Goal: Communication & Community: Answer question/provide support

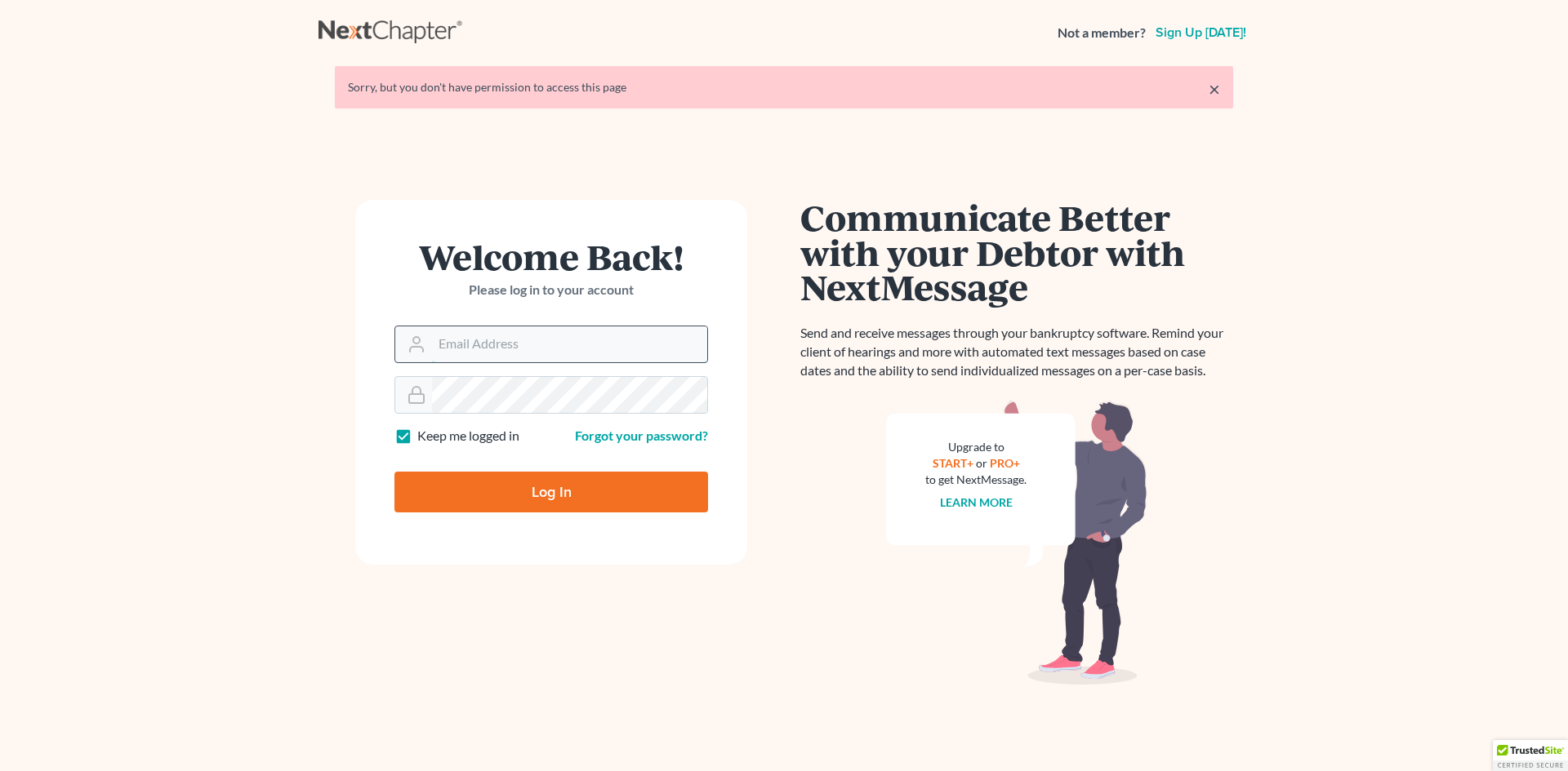
click at [448, 341] on input "Email Address" at bounding box center [570, 344] width 275 height 36
type input "[EMAIL_ADDRESS][DOMAIN_NAME]"
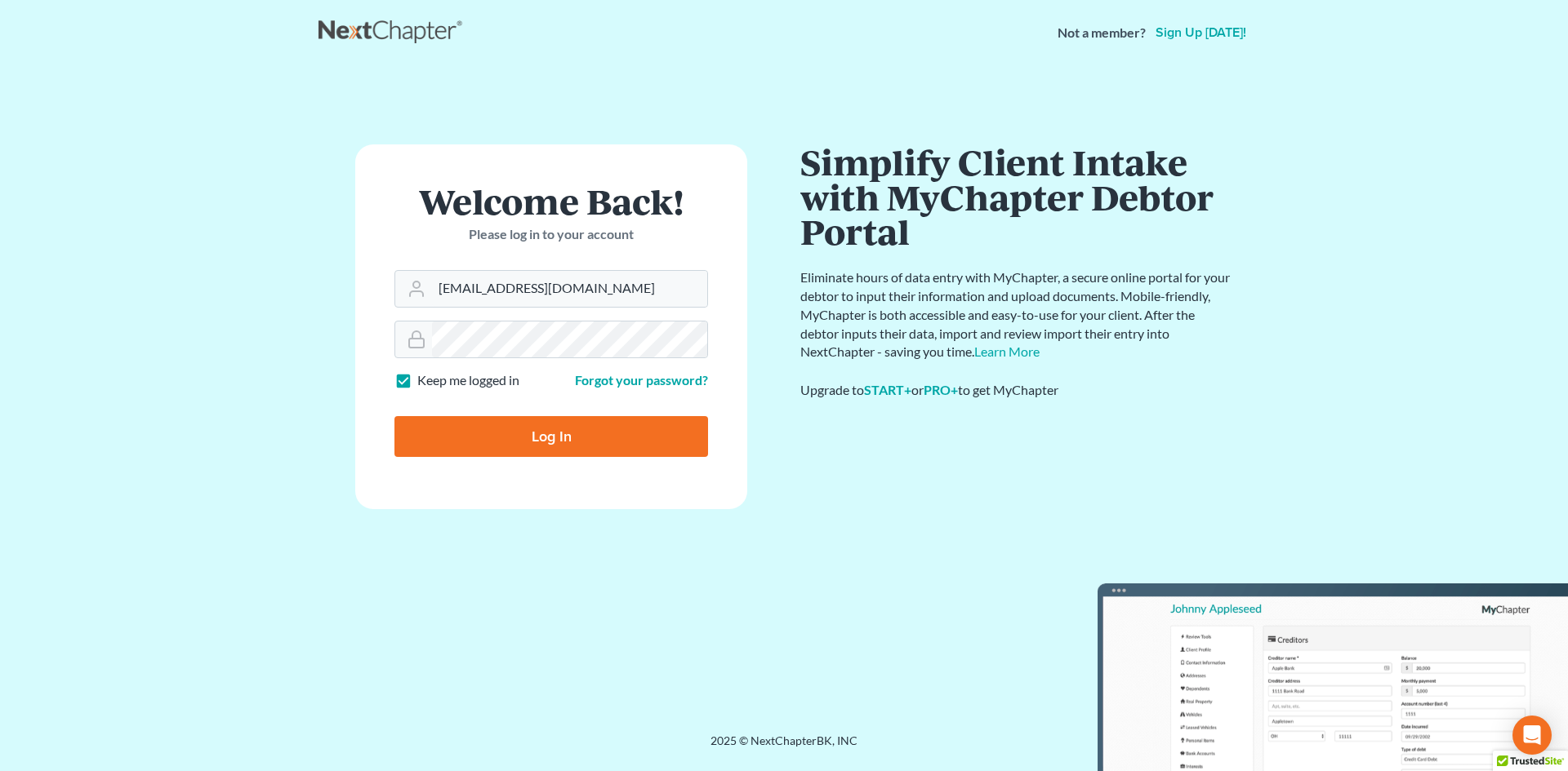
click at [553, 434] on input "Log In" at bounding box center [552, 437] width 314 height 41
type input "Thinking..."
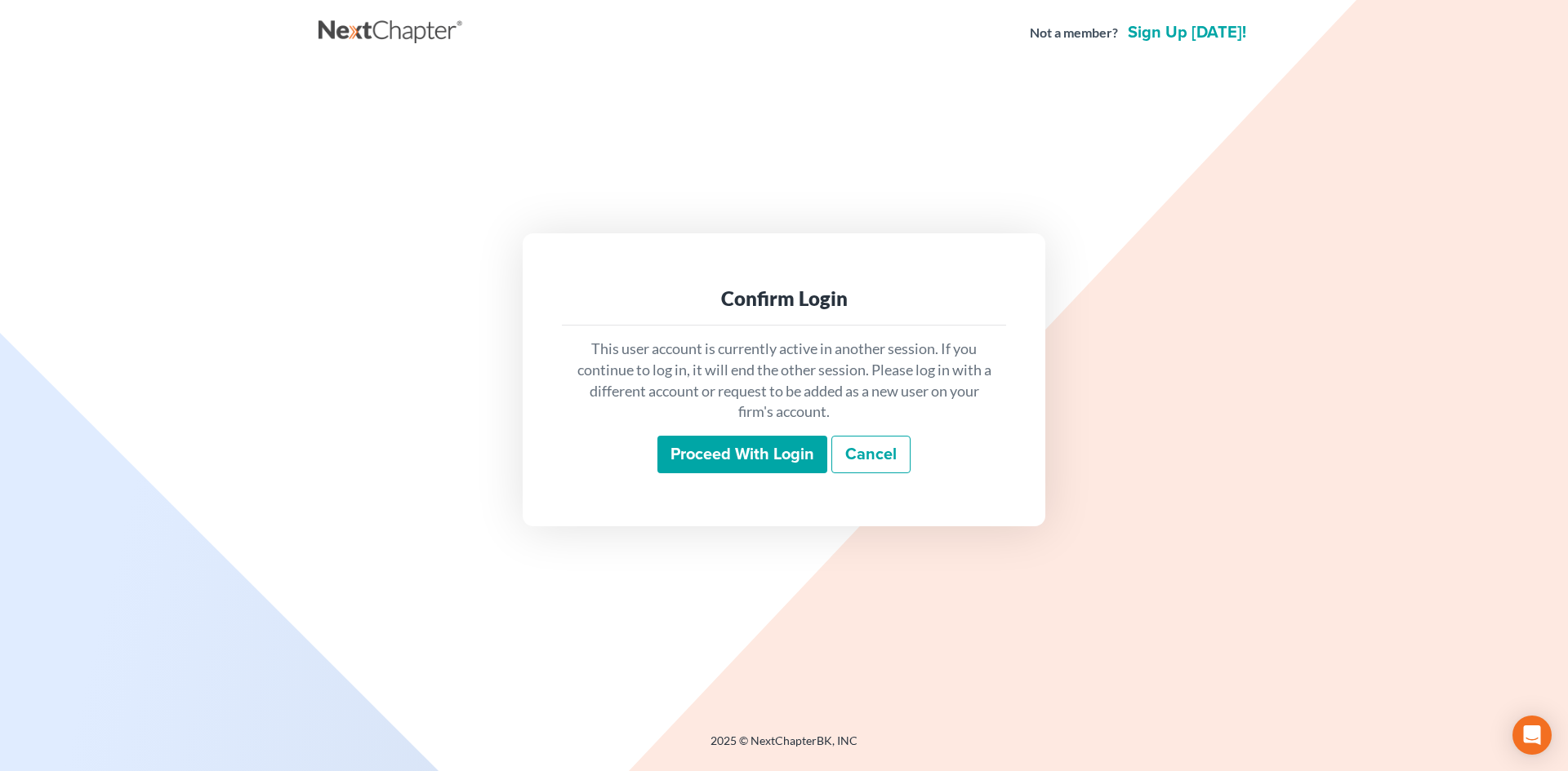
click at [770, 456] on input "Proceed with login" at bounding box center [742, 455] width 170 height 38
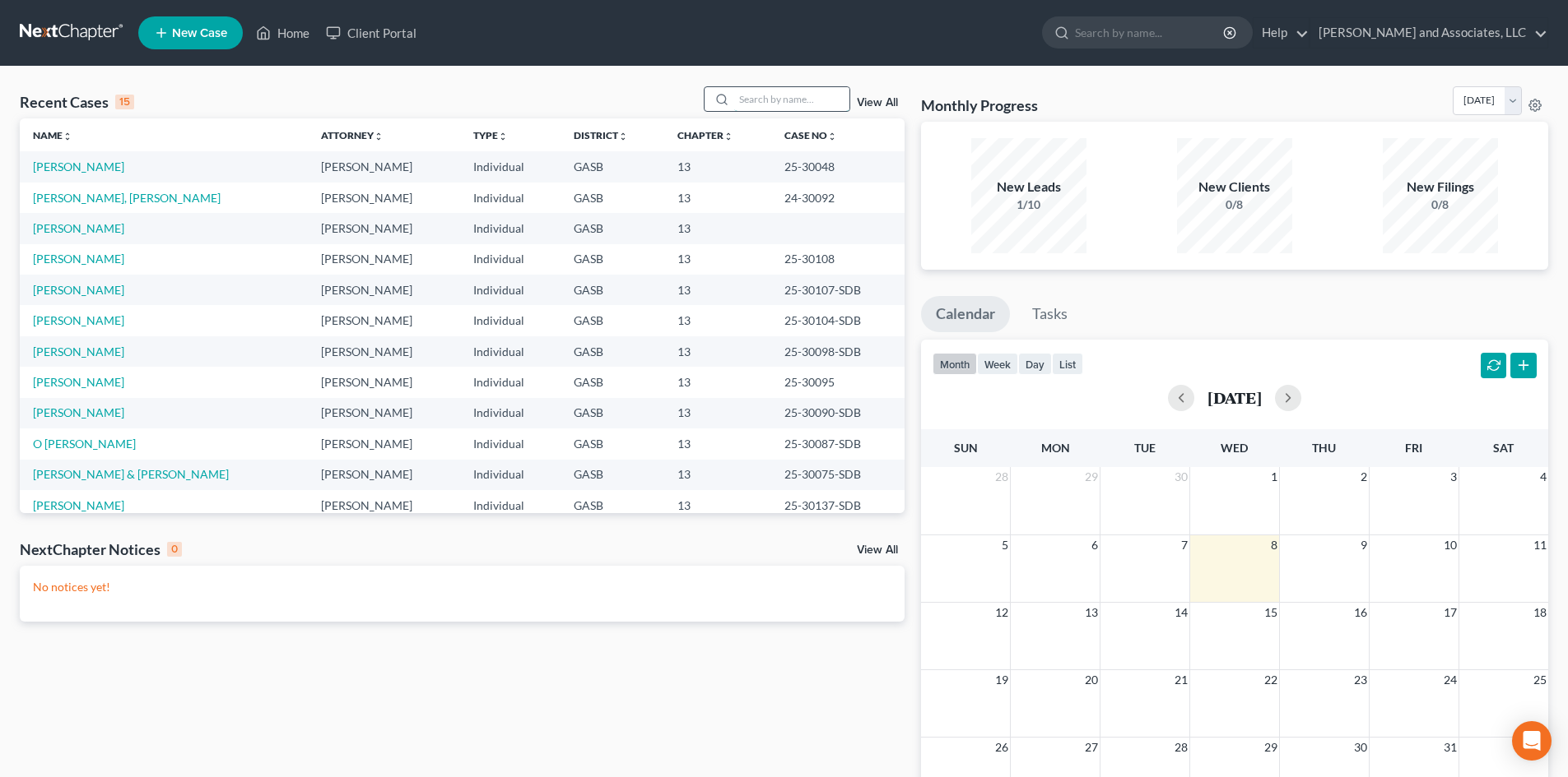
click at [764, 102] on input "search" at bounding box center [791, 99] width 115 height 23
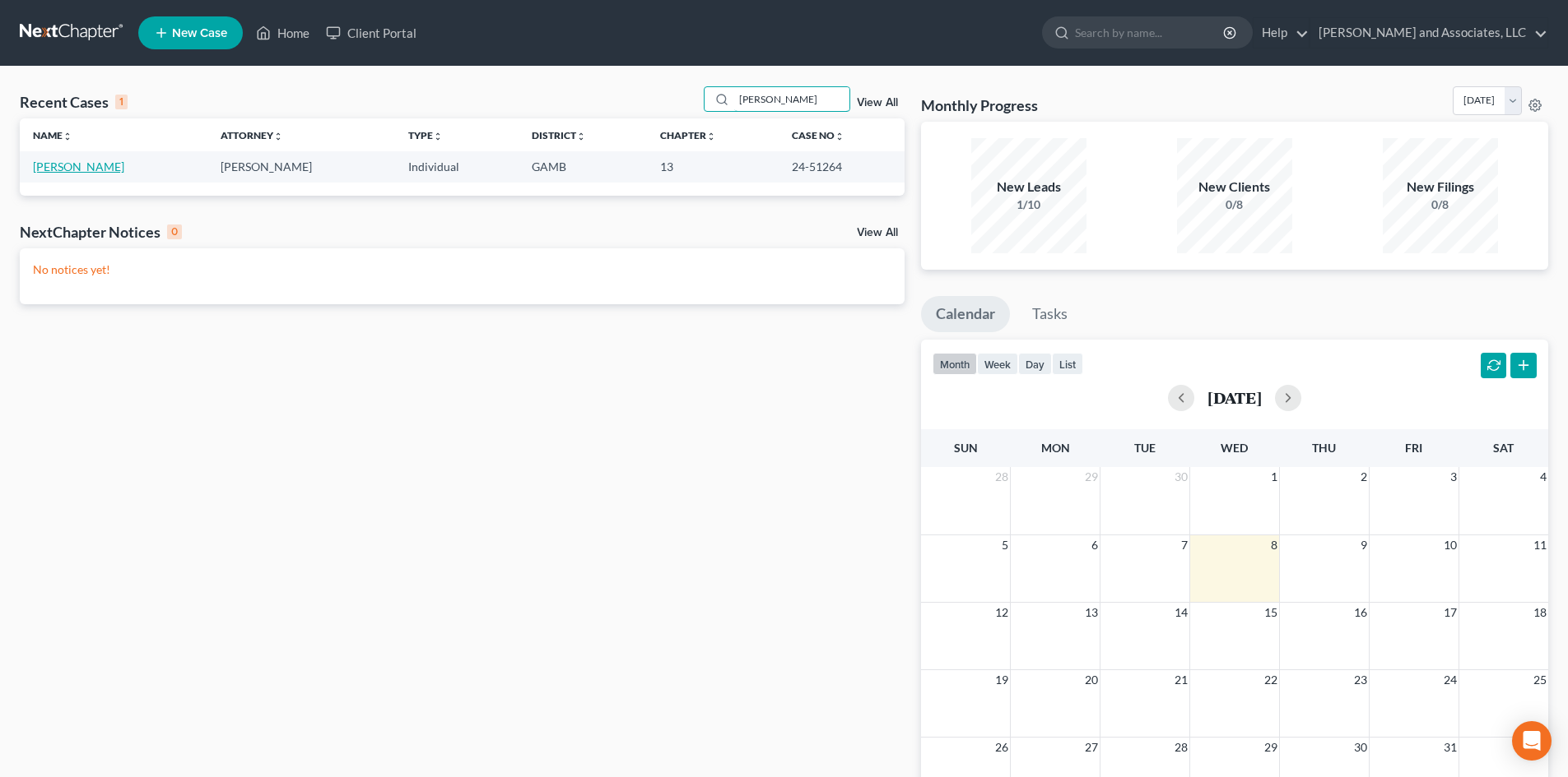
type input "Ariel"
click at [92, 164] on link "Womack, Ariel" at bounding box center [78, 166] width 91 height 14
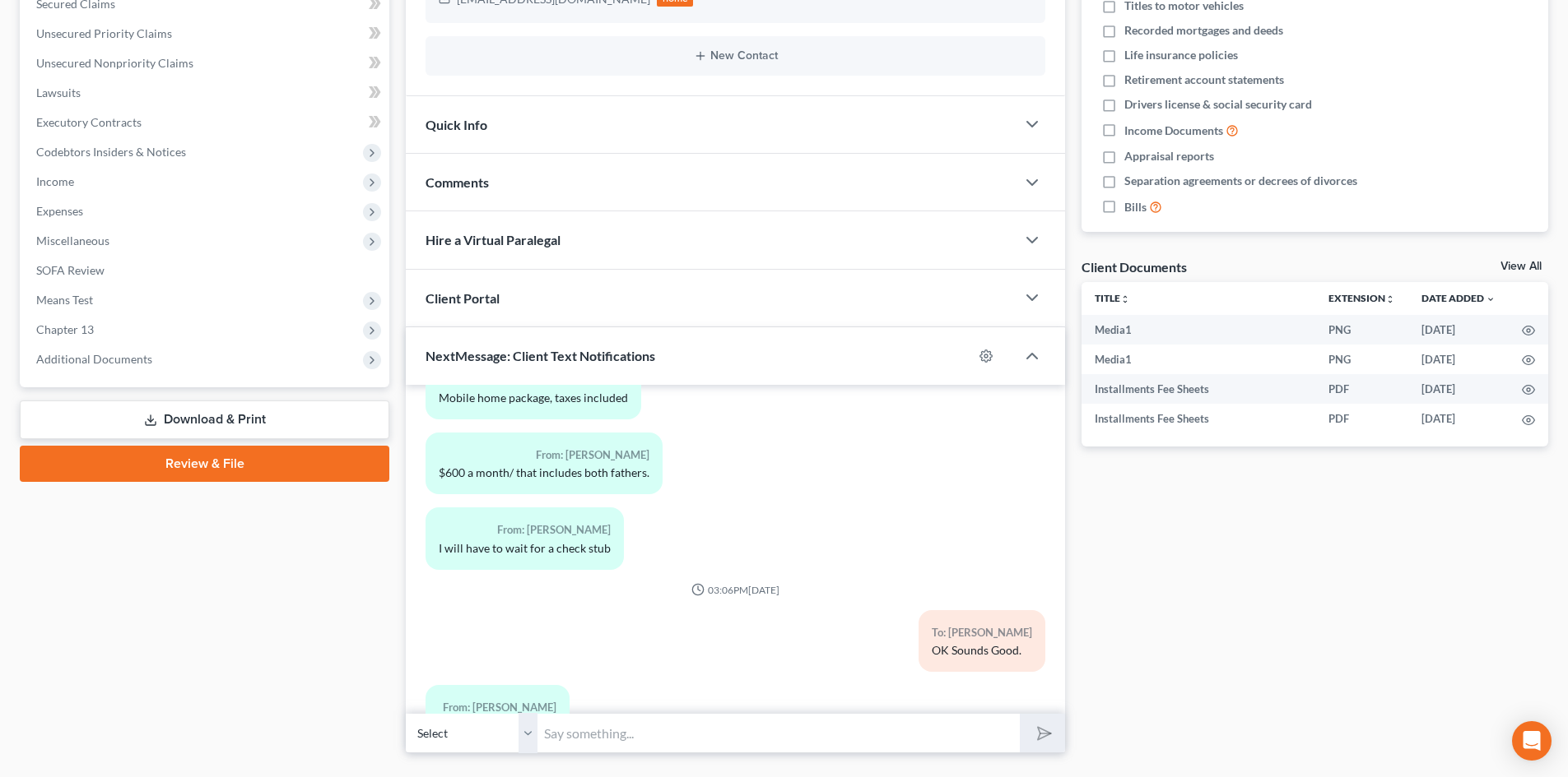
scroll to position [398, 0]
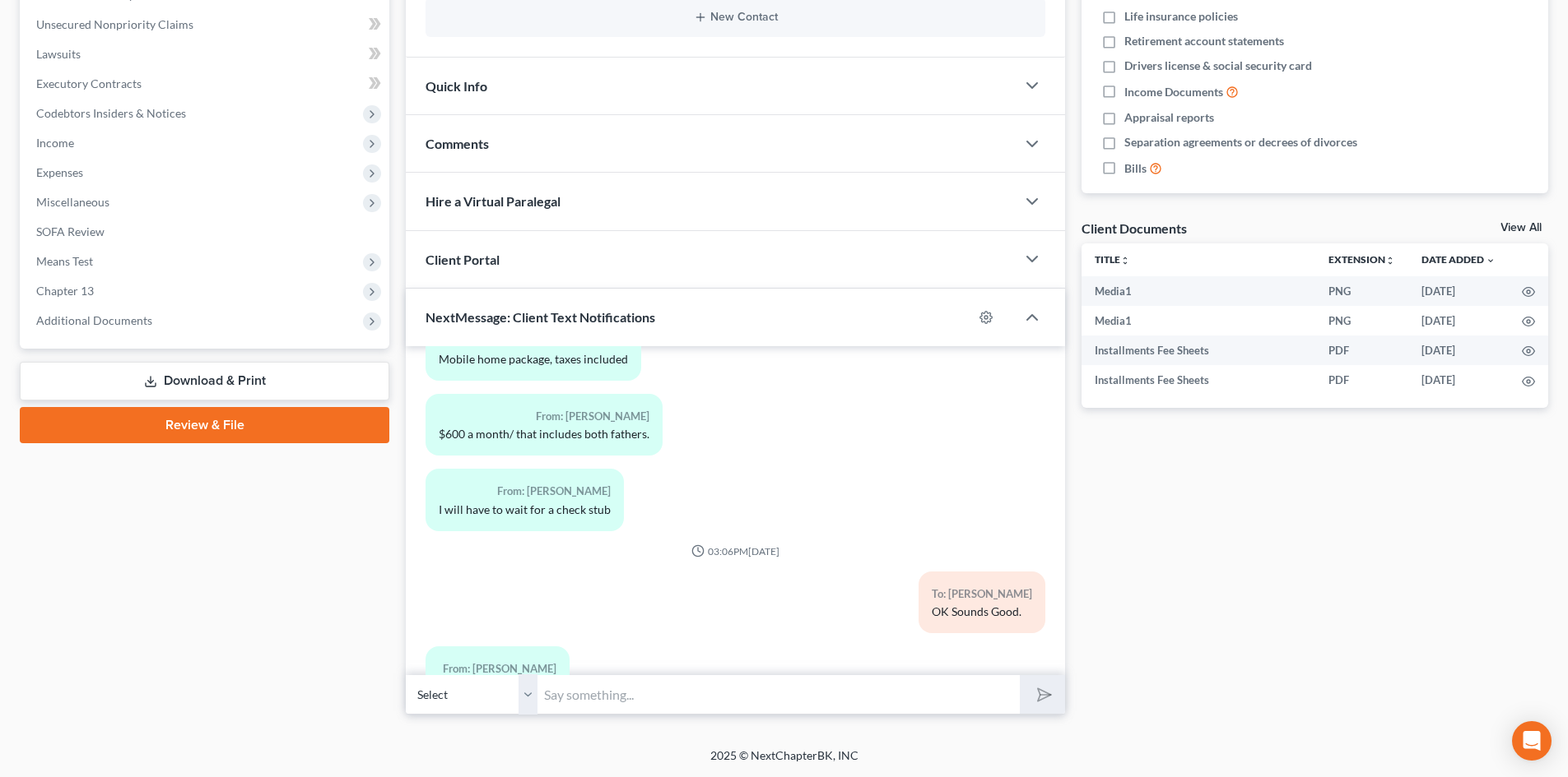
click at [526, 702] on select "Select +1 (478) 457-7259 - Ariel Womack" at bounding box center [472, 695] width 132 height 41
click at [569, 697] on input "text" at bounding box center [779, 695] width 483 height 41
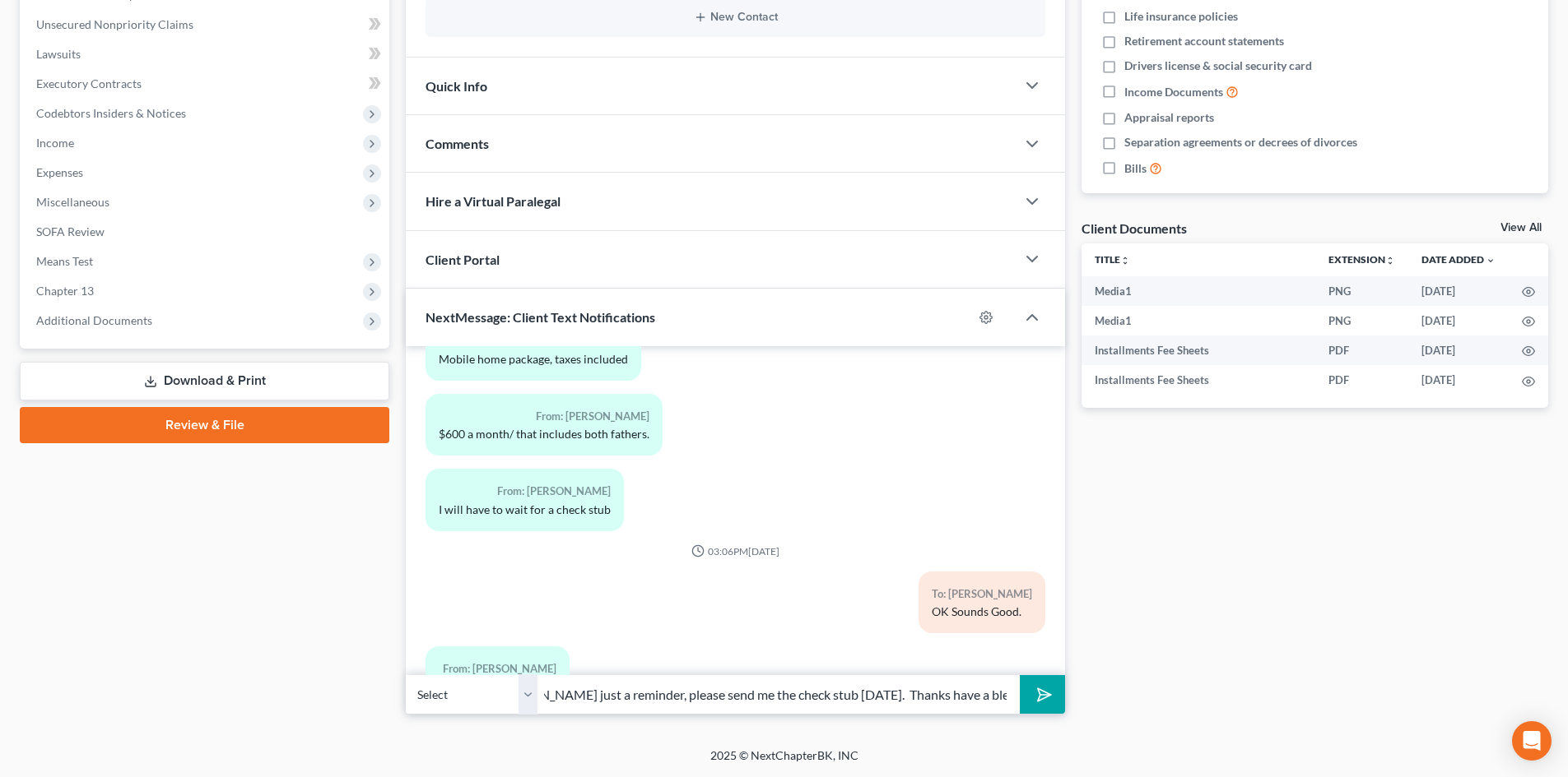
scroll to position [0, 51]
type input "Ariel just a reminder, please send me the check stub tomorrow. Thanks have a bl…"
click at [1019, 676] on button "submit" at bounding box center [1042, 695] width 45 height 39
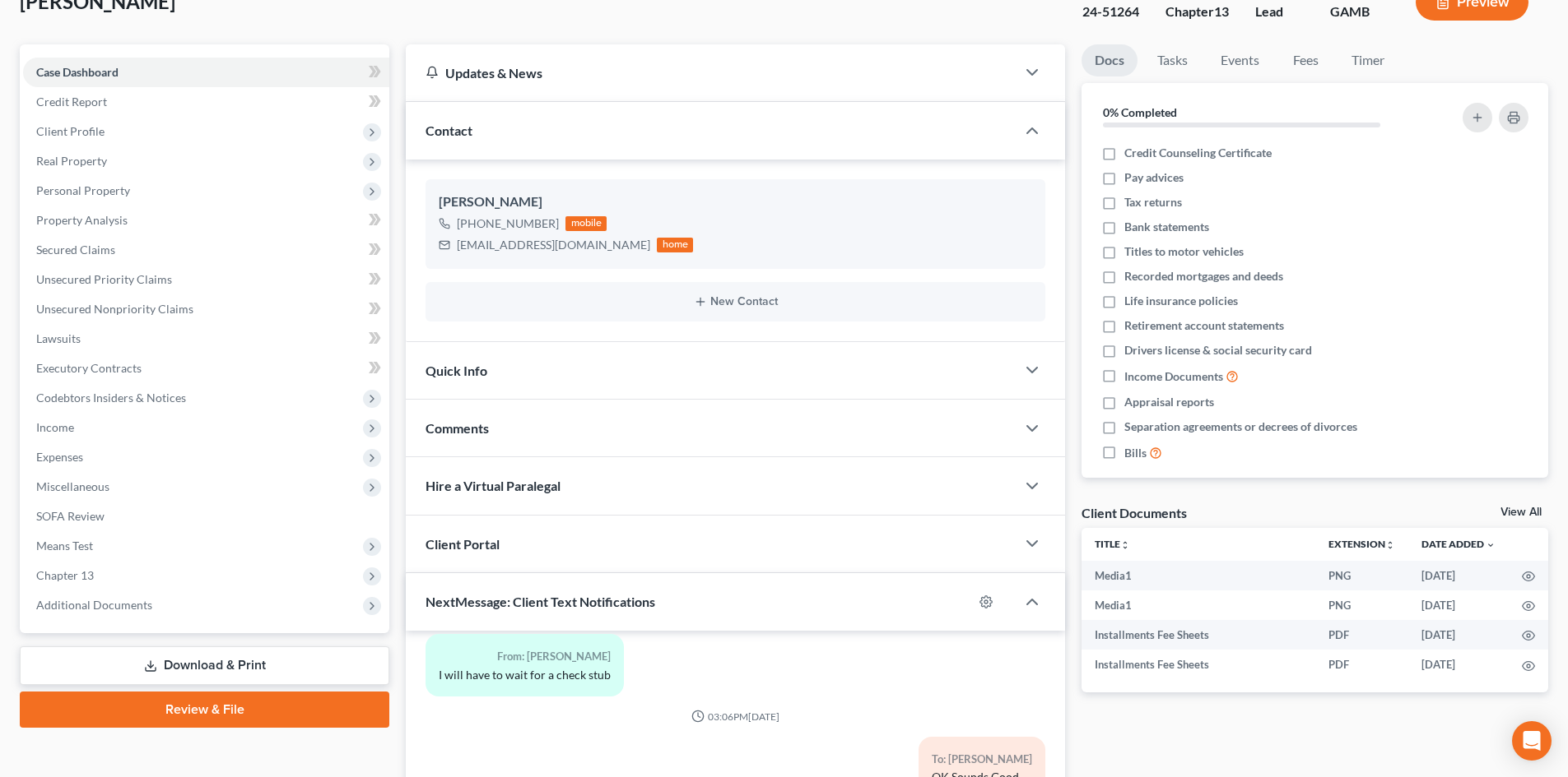
scroll to position [0, 0]
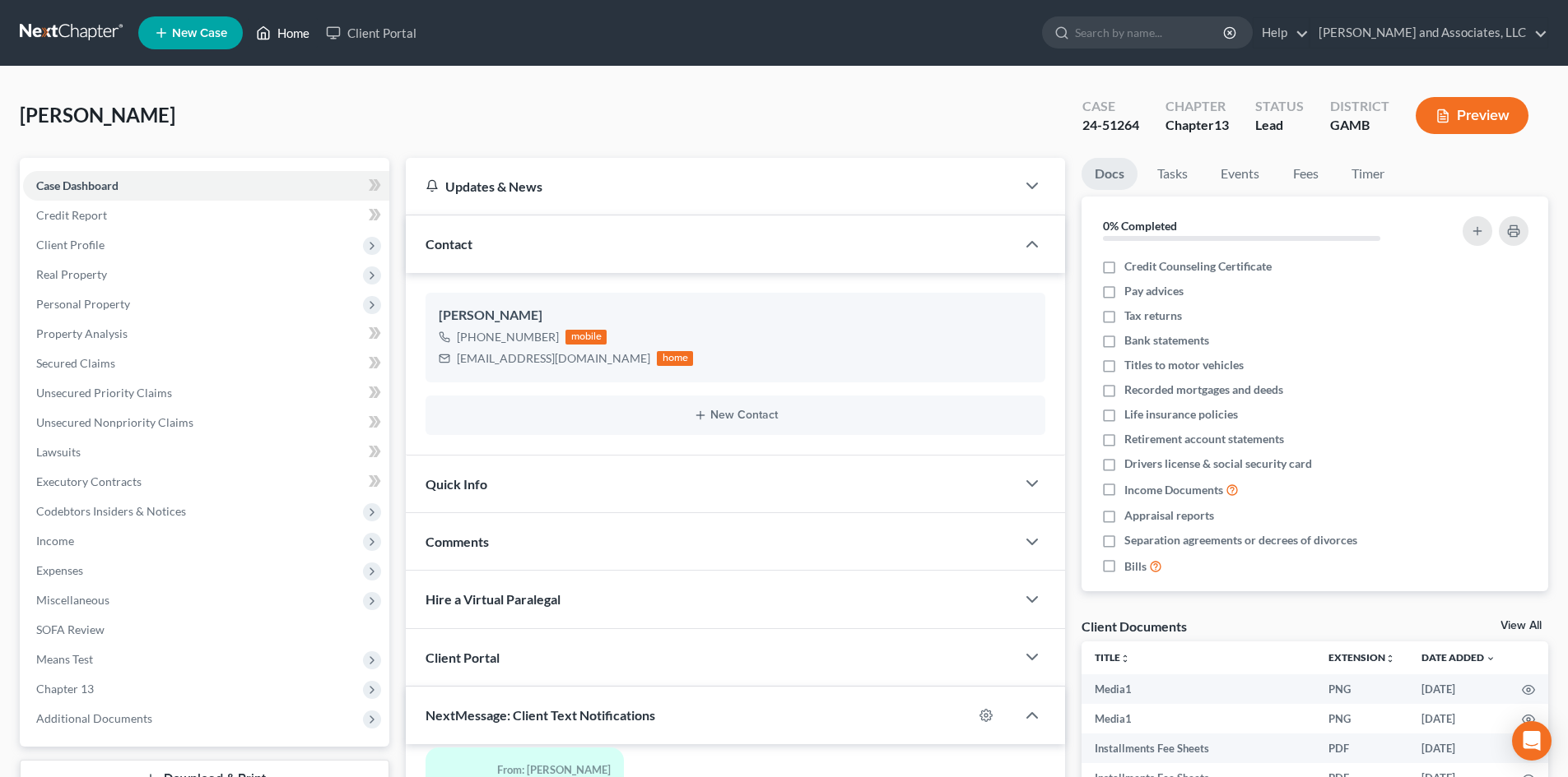
click at [299, 33] on link "Home" at bounding box center [282, 33] width 70 height 30
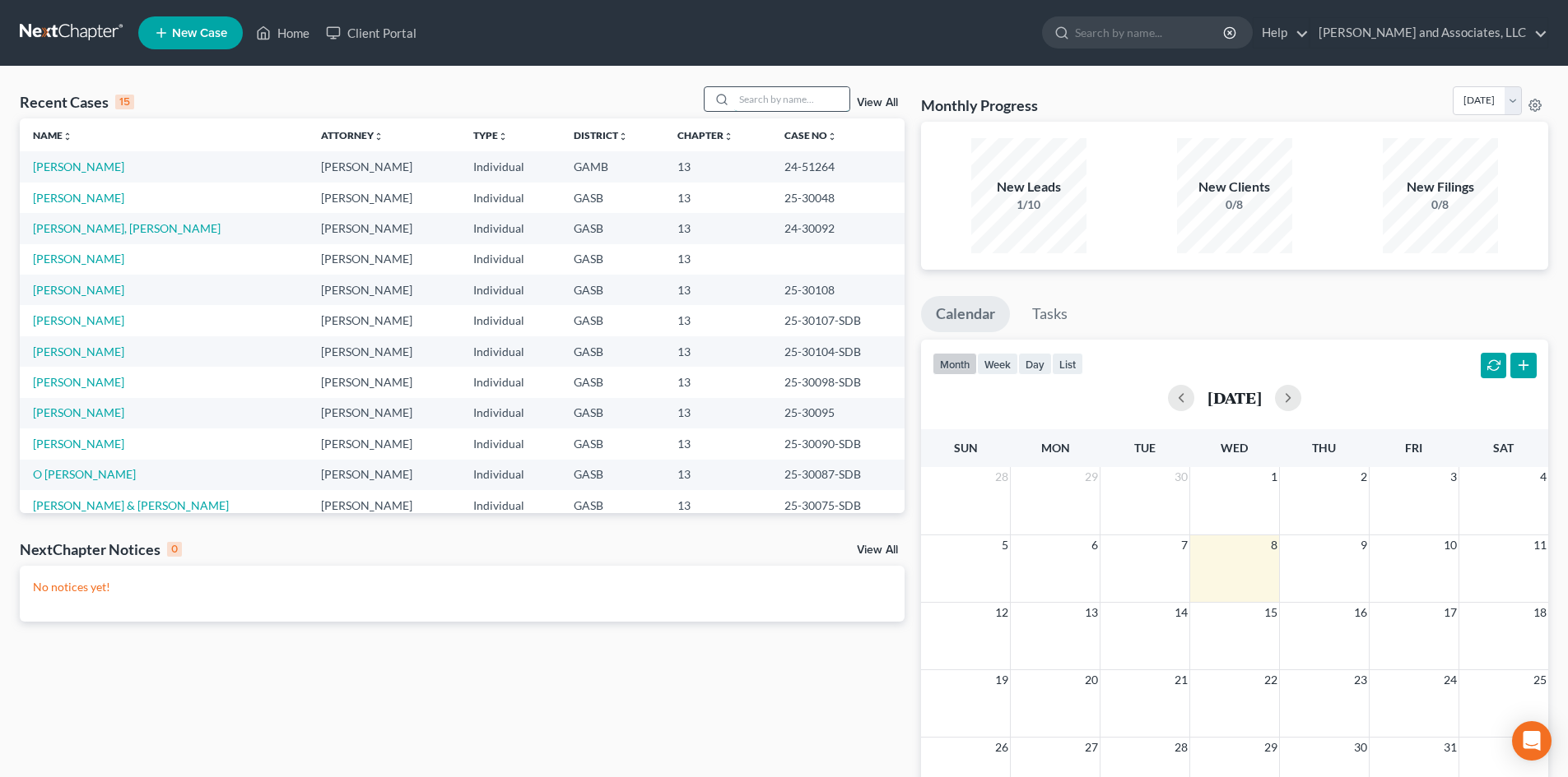
click at [752, 98] on input "search" at bounding box center [791, 99] width 115 height 23
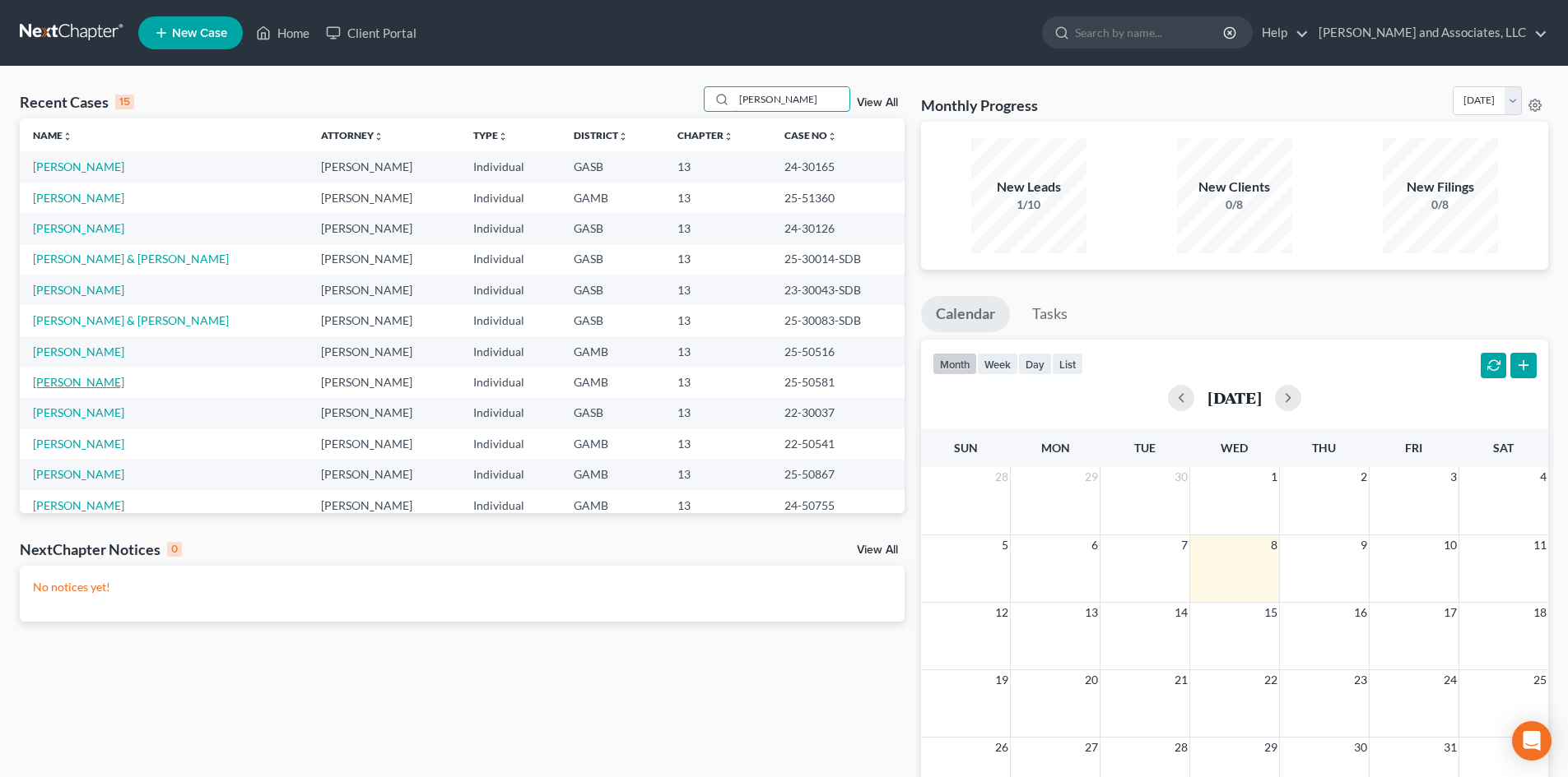
type input "Williams"
click at [108, 382] on link "Williams, Katrina" at bounding box center [78, 381] width 91 height 14
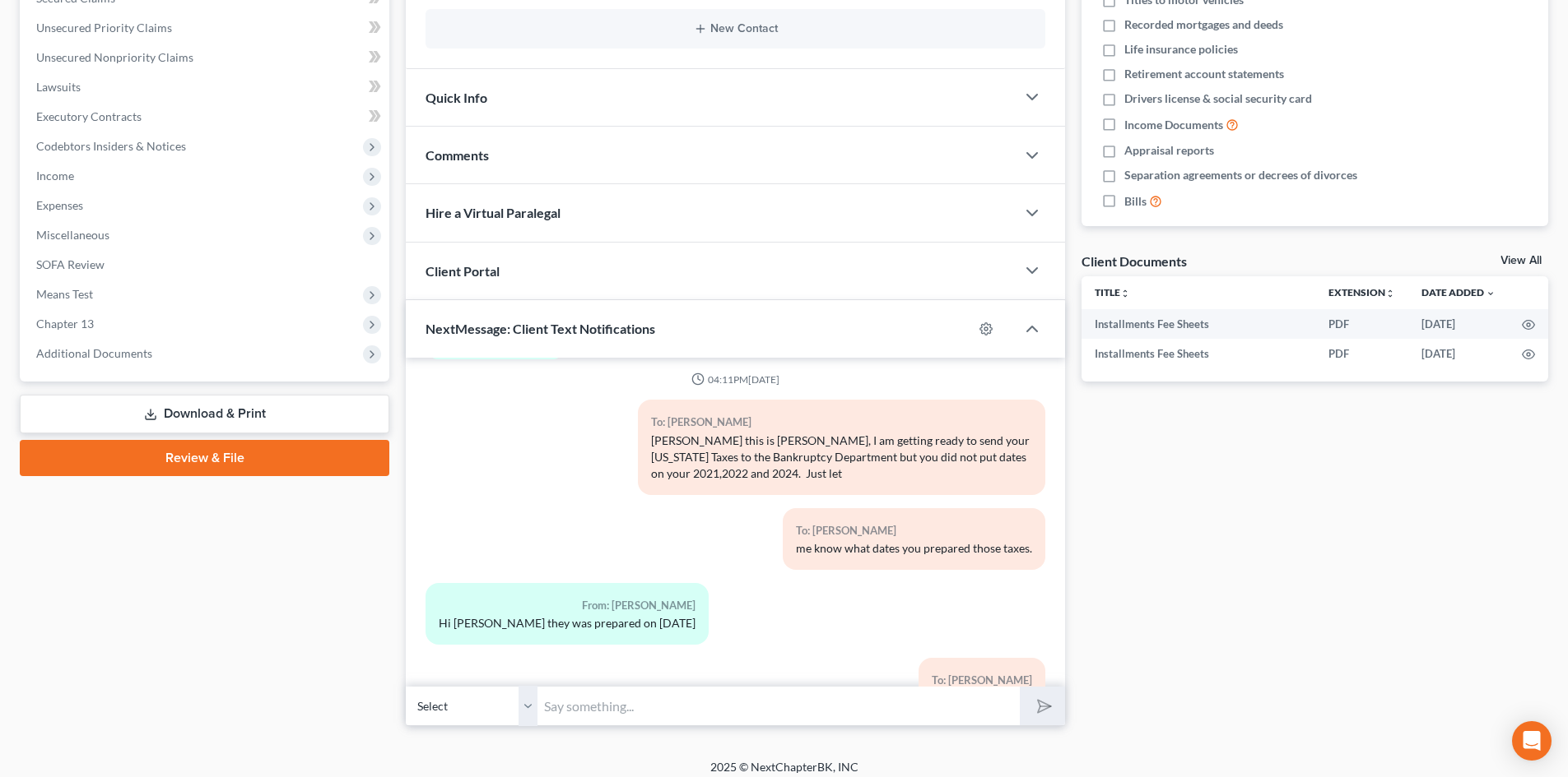
scroll to position [370, 0]
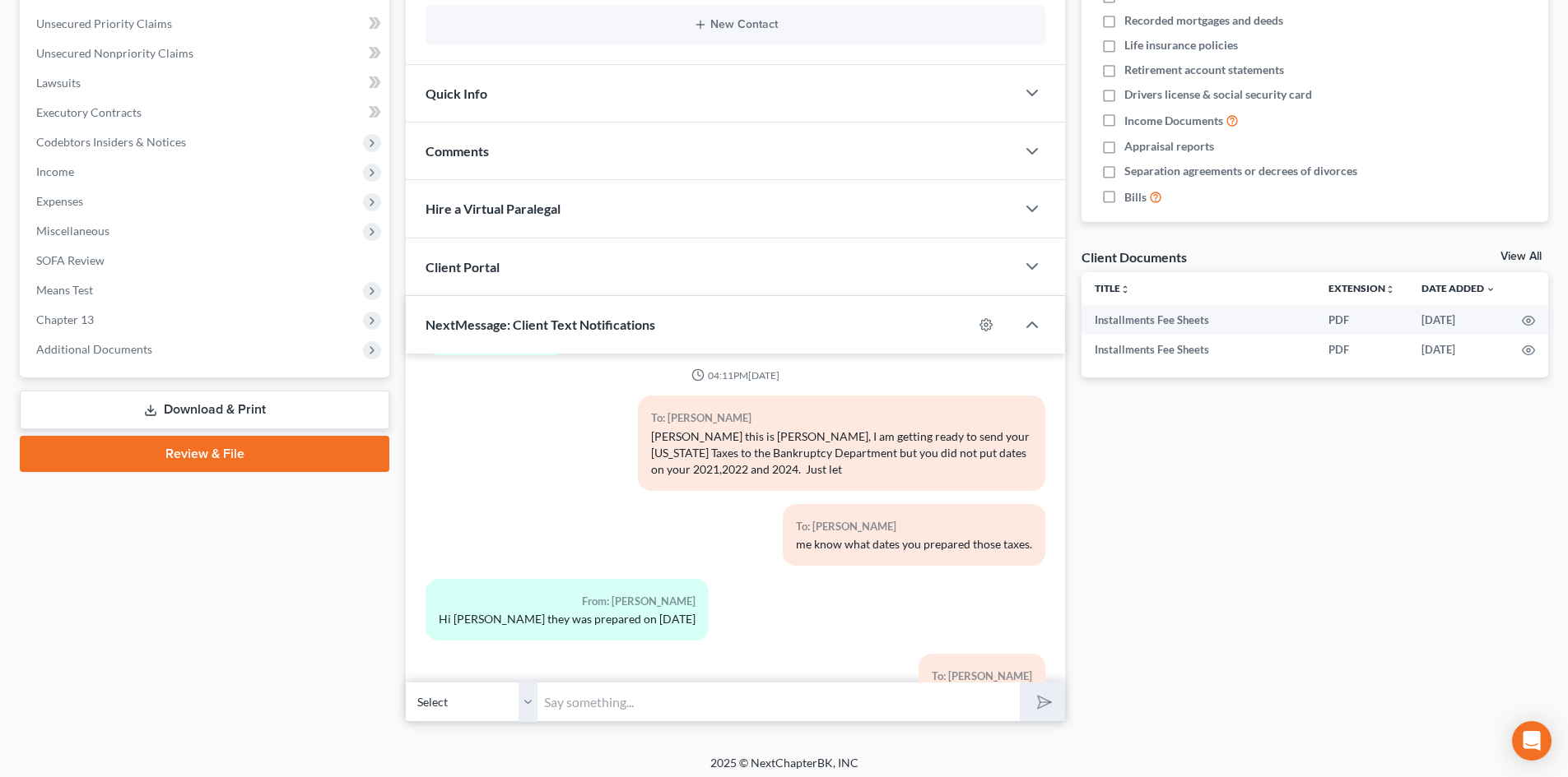
click at [528, 707] on select "Select +1 (478) 454-8114 - Katrina Williams" at bounding box center [472, 702] width 132 height 41
click at [406, 682] on select "Select +1 (478) 454-8114 - Katrina Williams" at bounding box center [472, 702] width 132 height 41
click at [565, 700] on input "text" at bounding box center [779, 702] width 483 height 41
type input "J"
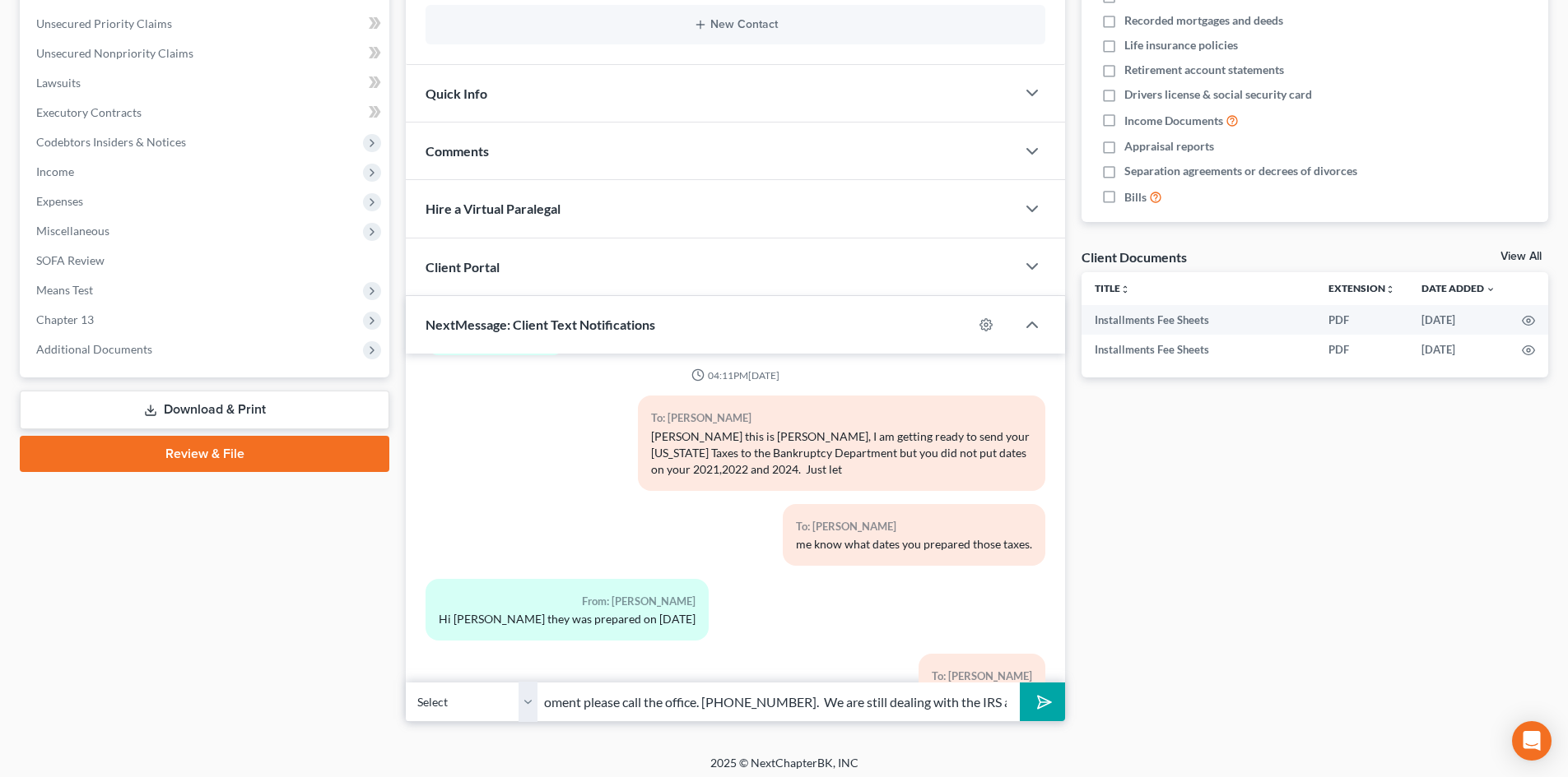
type input "Katrina this is Rose, when you get a moment please call the office. (478) 552-0…"
click at [1019, 683] on button "submit" at bounding box center [1042, 702] width 45 height 39
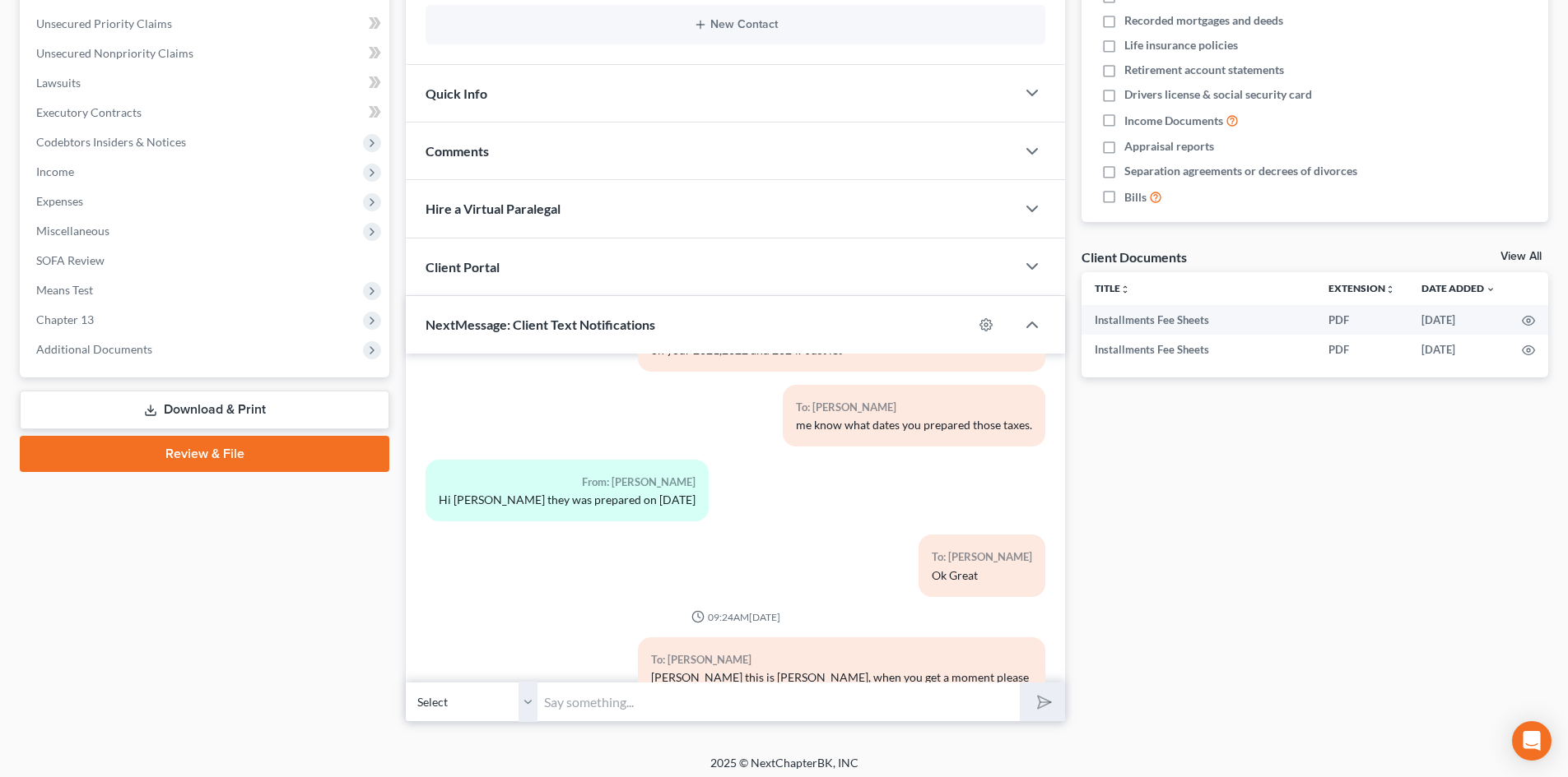
click at [570, 473] on div "From: Katrina Williams" at bounding box center [567, 482] width 257 height 19
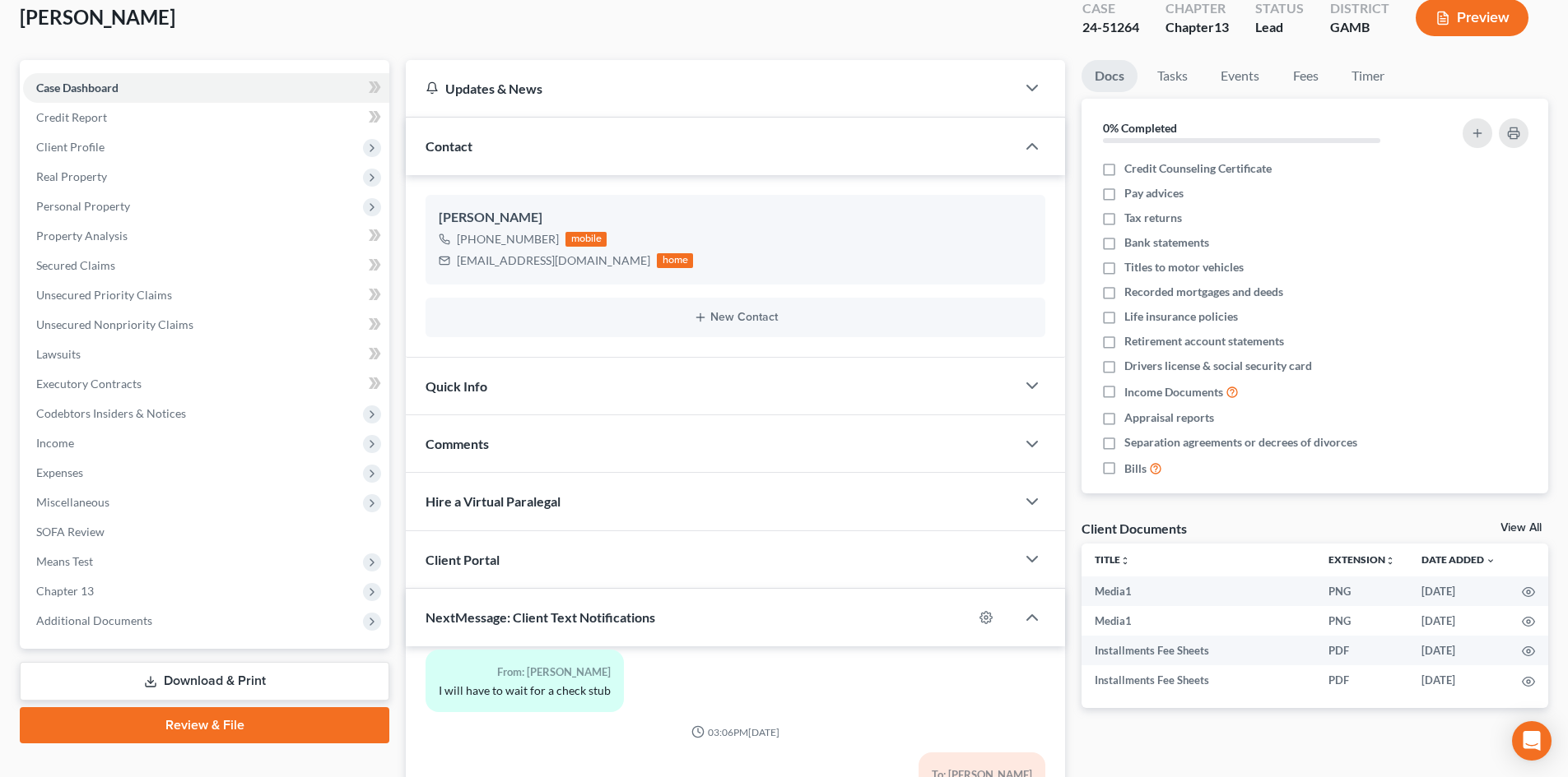
scroll to position [102, 0]
